Goal: Answer question/provide support: Ask a question

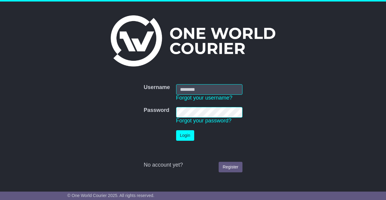
click at [190, 88] on input "Username" at bounding box center [209, 89] width 66 height 11
type input "**********"
click at [186, 136] on button "Login" at bounding box center [185, 135] width 18 height 11
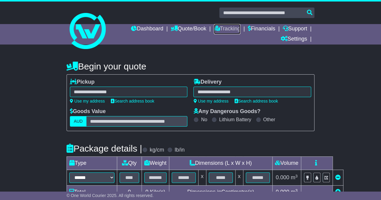
click at [222, 29] on link "Tracking" at bounding box center [227, 29] width 27 height 10
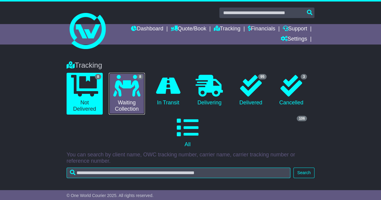
click at [123, 101] on link "8 Waiting Collection" at bounding box center [127, 94] width 36 height 42
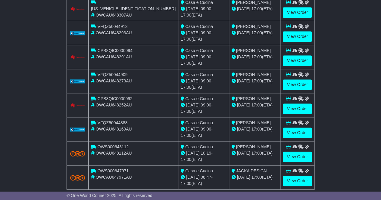
scroll to position [279, 0]
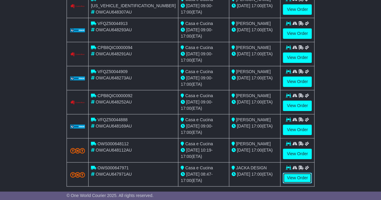
click at [296, 173] on link "View Order" at bounding box center [297, 178] width 29 height 11
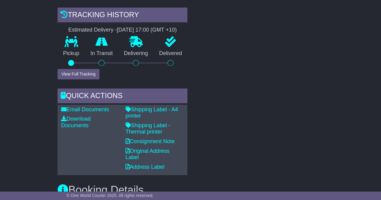
scroll to position [241, 0]
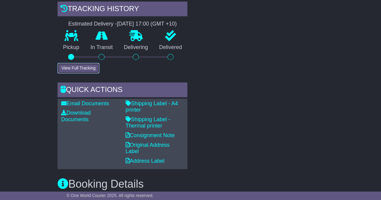
click at [77, 67] on button "View Full Tracking" at bounding box center [79, 68] width 42 height 11
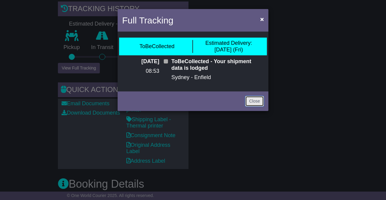
click at [253, 101] on link "Close" at bounding box center [254, 101] width 19 height 11
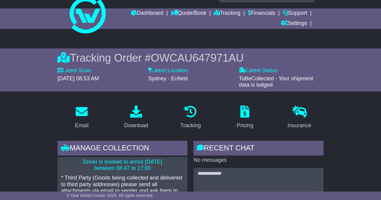
scroll to position [0, 0]
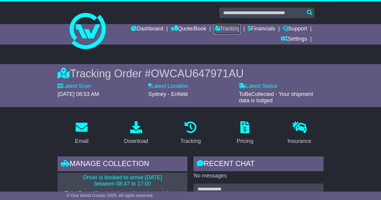
click at [227, 28] on link "Tracking" at bounding box center [227, 29] width 27 height 10
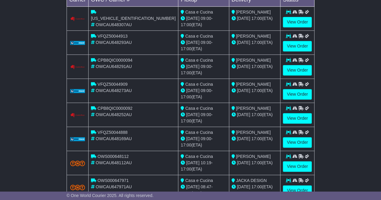
scroll to position [279, 0]
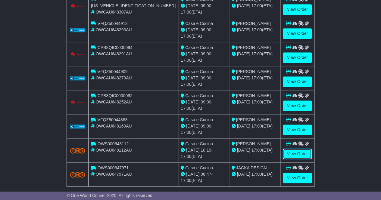
click at [295, 149] on link "View Order" at bounding box center [297, 154] width 29 height 11
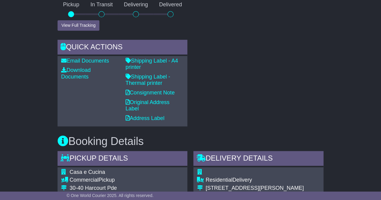
scroll to position [241, 0]
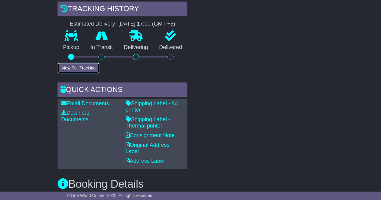
click at [79, 66] on button "View Full Tracking" at bounding box center [79, 68] width 42 height 11
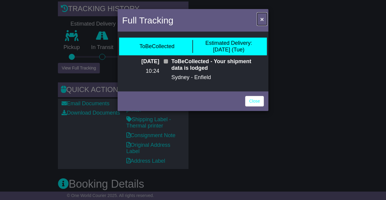
click at [259, 18] on button "×" at bounding box center [262, 19] width 10 height 12
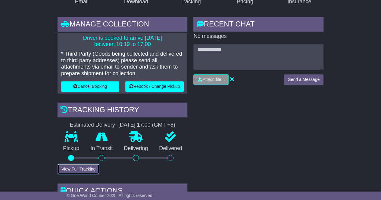
scroll to position [0, 0]
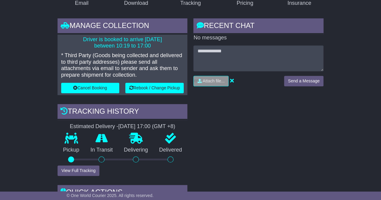
scroll to position [151, 0]
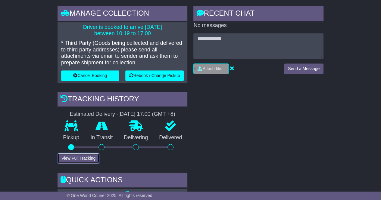
click at [75, 159] on button "View Full Tracking" at bounding box center [79, 158] width 42 height 11
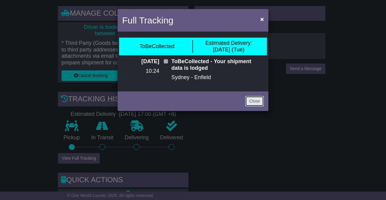
click at [255, 101] on link "Close" at bounding box center [254, 101] width 19 height 11
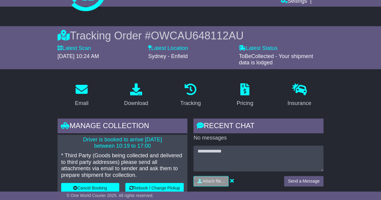
scroll to position [0, 0]
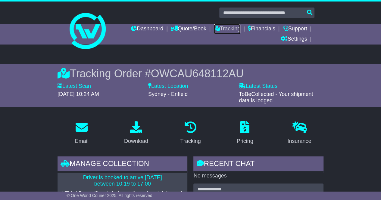
click at [227, 28] on link "Tracking" at bounding box center [227, 29] width 27 height 10
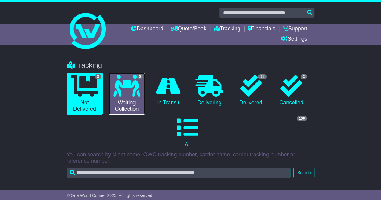
click at [134, 85] on icon at bounding box center [126, 86] width 27 height 22
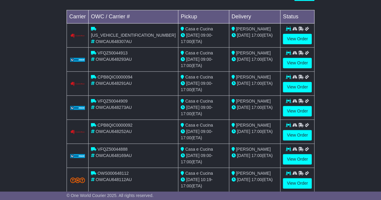
scroll to position [279, 0]
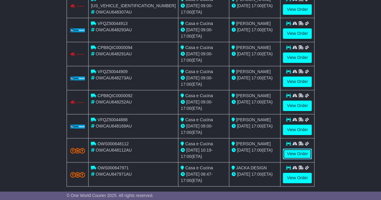
click at [297, 149] on link "View Order" at bounding box center [297, 154] width 29 height 11
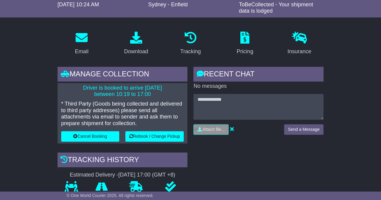
scroll to position [90, 0]
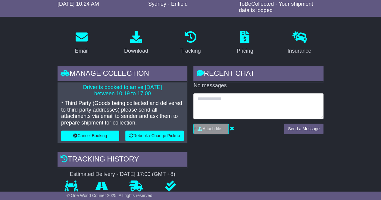
click at [215, 102] on textarea at bounding box center [258, 106] width 130 height 26
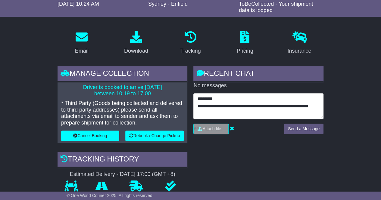
type textarea "**********"
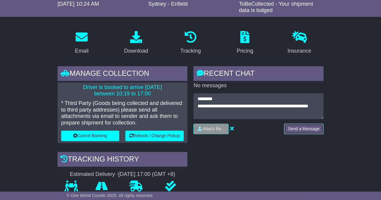
click at [301, 128] on button "Send a Message" at bounding box center [303, 129] width 39 height 11
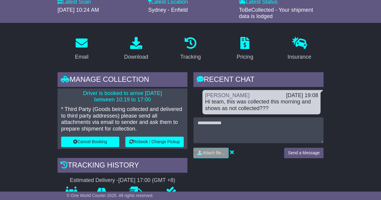
scroll to position [0, 0]
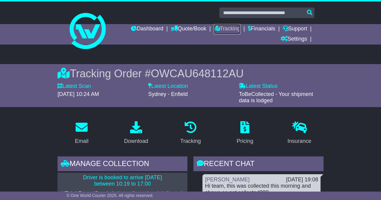
click at [226, 28] on link "Tracking" at bounding box center [227, 29] width 27 height 10
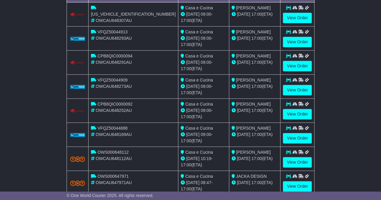
scroll to position [279, 0]
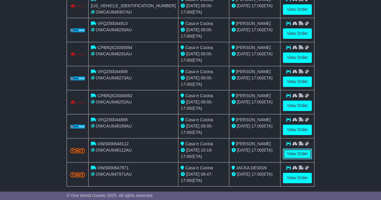
click at [295, 149] on link "View Order" at bounding box center [297, 154] width 29 height 11
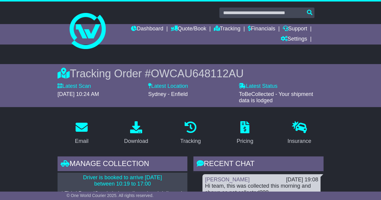
scroll to position [60, 0]
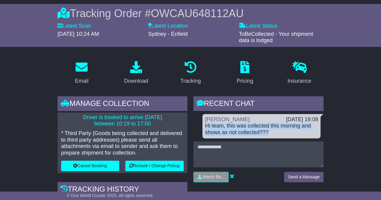
drag, startPoint x: 273, startPoint y: 132, endPoint x: 207, endPoint y: 126, distance: 66.2
click at [207, 126] on div "Hi team, this was collected this morning and shows as not collected???" at bounding box center [261, 129] width 113 height 13
copy div "Hi team, this was collected this morning and shows as not collected???"
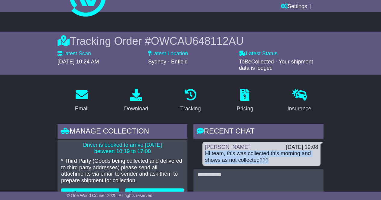
scroll to position [0, 0]
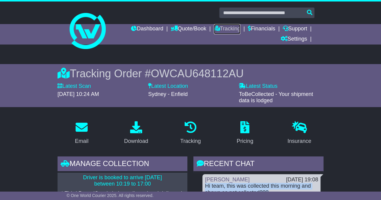
click at [221, 30] on link "Tracking" at bounding box center [227, 29] width 27 height 10
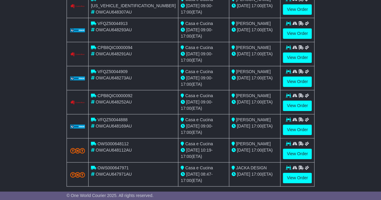
scroll to position [271, 0]
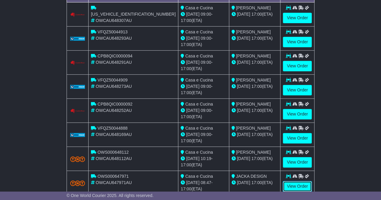
click at [293, 181] on link "View Order" at bounding box center [297, 186] width 29 height 11
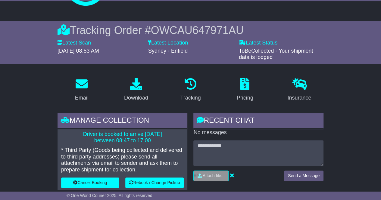
scroll to position [90, 0]
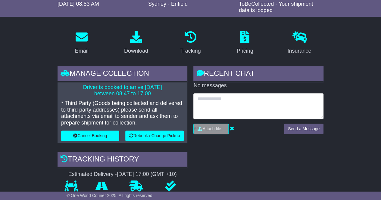
click at [210, 98] on textarea at bounding box center [258, 106] width 130 height 26
paste textarea "**********"
type textarea "**********"
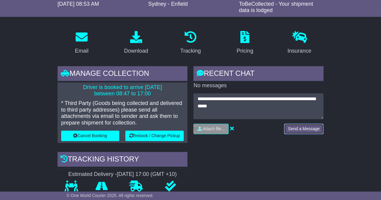
click at [295, 128] on button "Send a Message" at bounding box center [303, 129] width 39 height 11
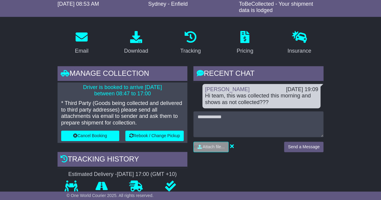
scroll to position [0, 0]
